Goal: Task Accomplishment & Management: Use online tool/utility

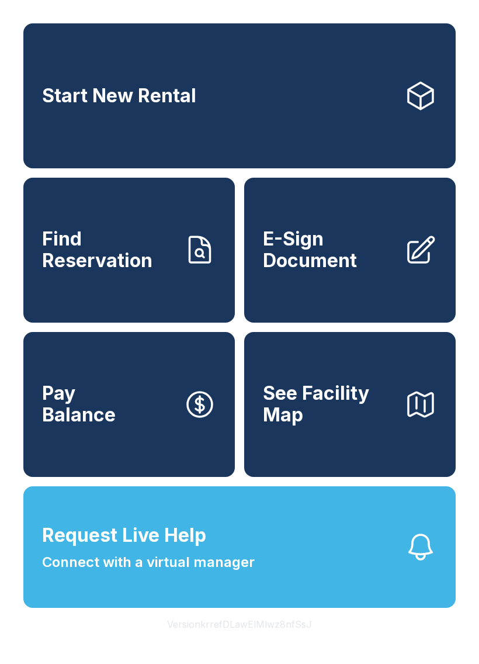
click at [387, 641] on div "Request Live Help A Virtual Manager has been alerted and will be with you short…" at bounding box center [239, 332] width 479 height 664
click at [130, 271] on span "Find Reservation" at bounding box center [108, 249] width 132 height 43
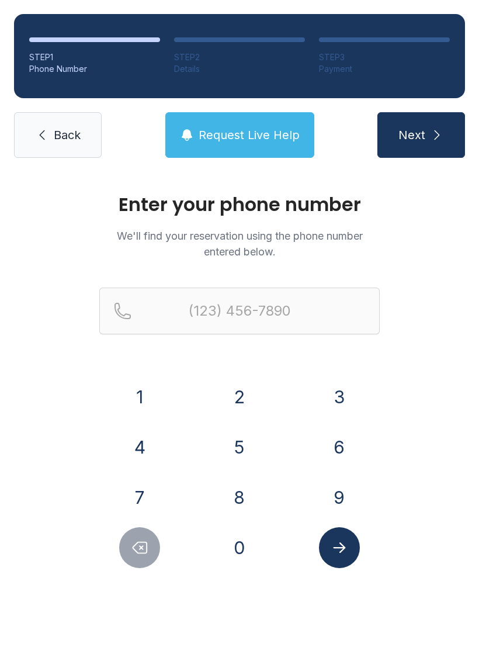
click at [143, 242] on p "We'll find your reservation using the phone number entered below." at bounding box center [239, 244] width 280 height 32
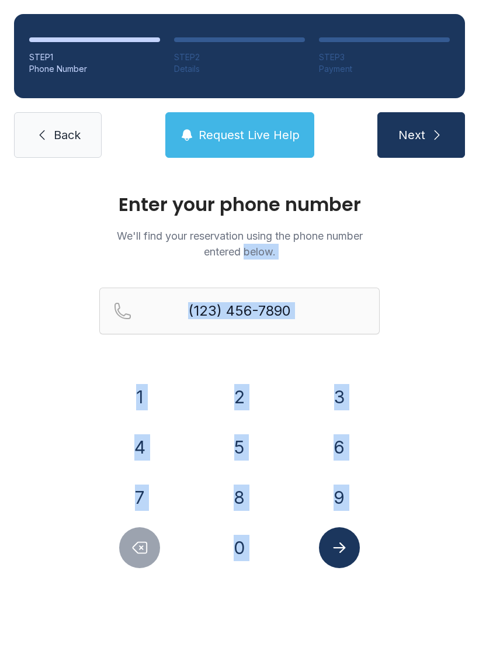
click at [67, 129] on span "Back" at bounding box center [67, 135] width 27 height 16
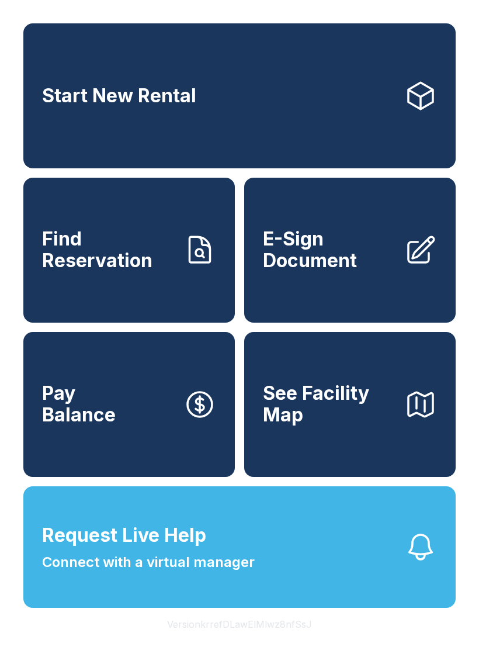
click at [103, 245] on span "Find Reservation" at bounding box center [108, 249] width 132 height 43
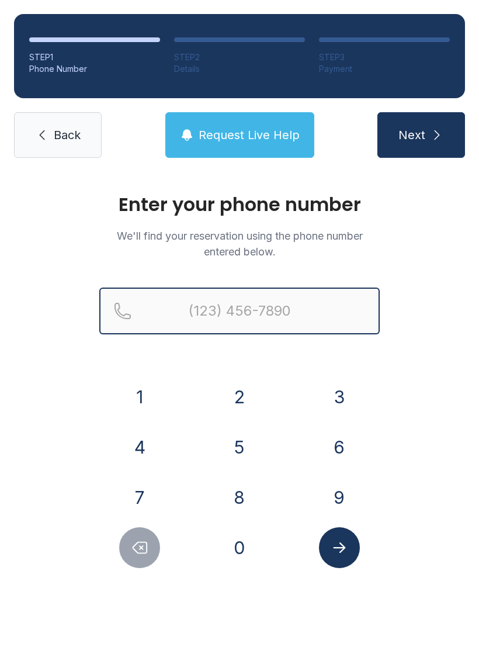
click at [191, 301] on input "Reservation phone number" at bounding box center [239, 310] width 280 height 47
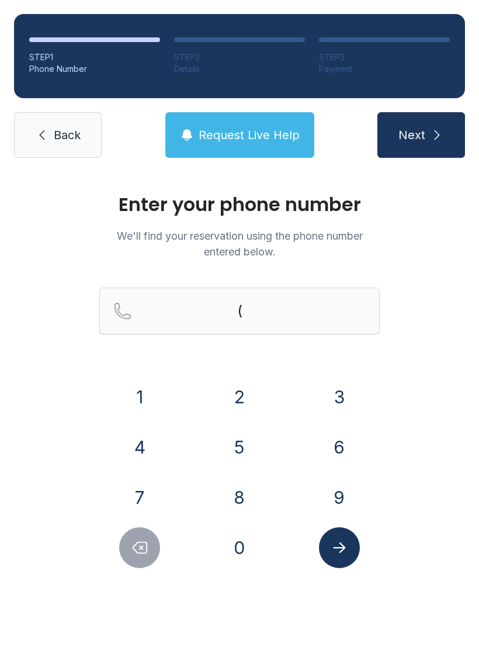
click at [231, 391] on button "2" at bounding box center [239, 396] width 41 height 41
click at [342, 393] on button "3" at bounding box center [339, 396] width 41 height 41
click at [336, 494] on button "9" at bounding box center [339, 497] width 41 height 41
click at [225, 381] on button "2" at bounding box center [239, 396] width 41 height 41
click at [135, 398] on button "1" at bounding box center [139, 396] width 41 height 41
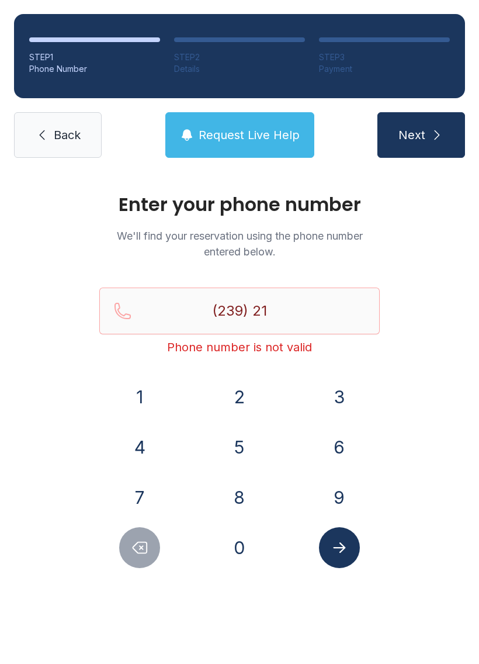
click at [335, 446] on button "6" at bounding box center [339, 446] width 41 height 41
click at [337, 393] on button "3" at bounding box center [339, 396] width 41 height 41
click at [234, 538] on button "0" at bounding box center [239, 547] width 41 height 41
click at [137, 400] on button "1" at bounding box center [139, 396] width 41 height 41
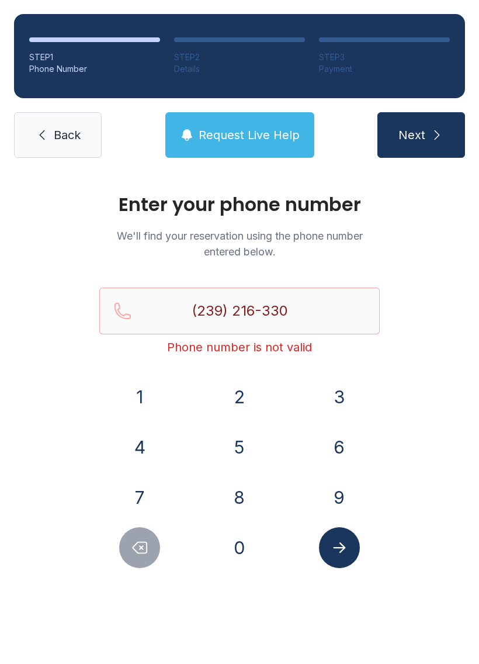
type input "[PHONE_NUMBER]"
click at [410, 144] on button "Next" at bounding box center [421, 135] width 88 height 46
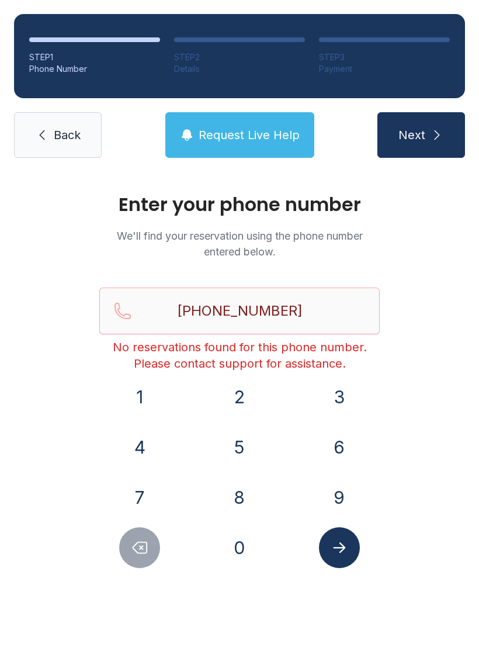
click at [54, 124] on link "Back" at bounding box center [58, 135] width 88 height 46
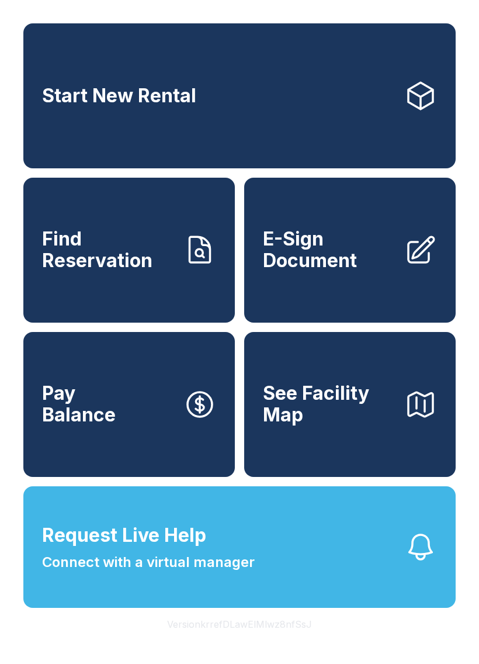
click at [335, 264] on span "E-Sign Document" at bounding box center [329, 249] width 132 height 43
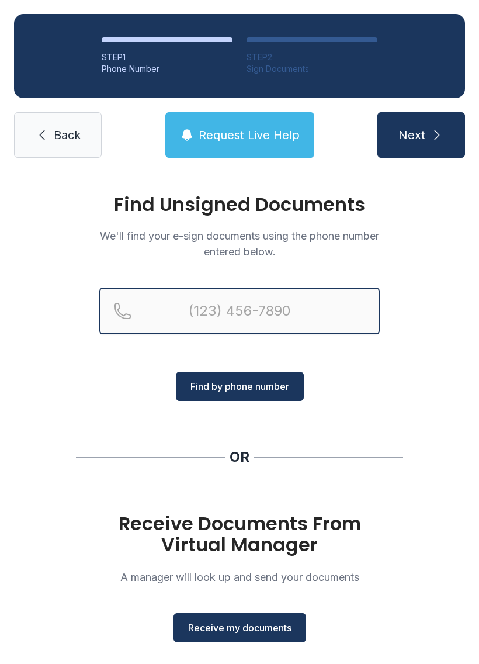
click at [230, 315] on input "Reservation phone number" at bounding box center [239, 310] width 280 height 47
type input "[PHONE_NUMBER]"
click at [421, 135] on button "Next" at bounding box center [421, 135] width 88 height 46
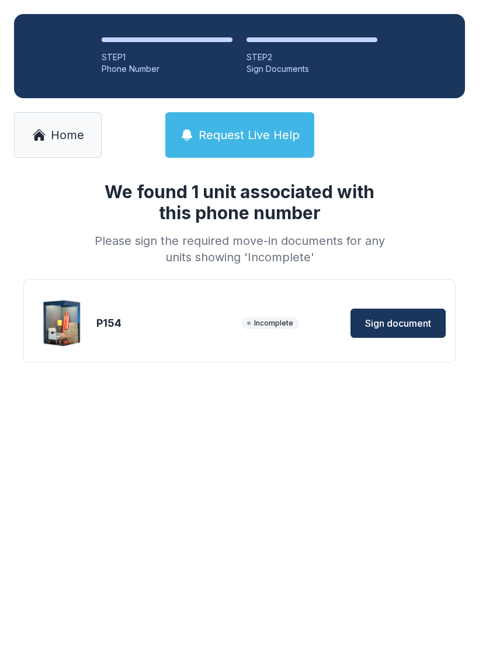
click at [393, 324] on span "Sign document" at bounding box center [398, 323] width 66 height 14
